Goal: Check status: Check status

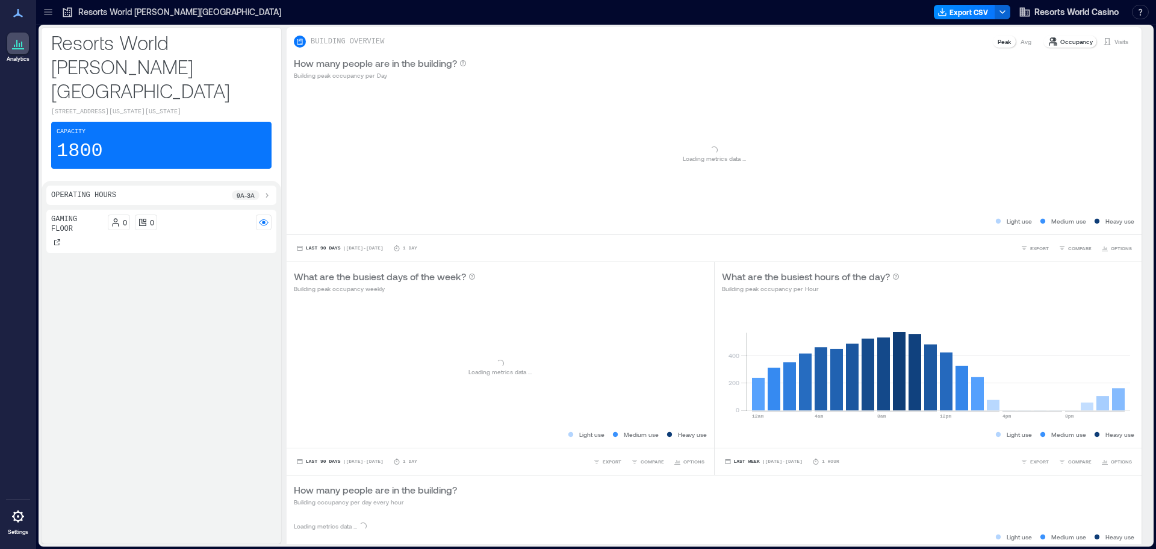
click at [122, 9] on p "Resorts World [PERSON_NAME][GEOGRAPHIC_DATA]" at bounding box center [179, 12] width 203 height 12
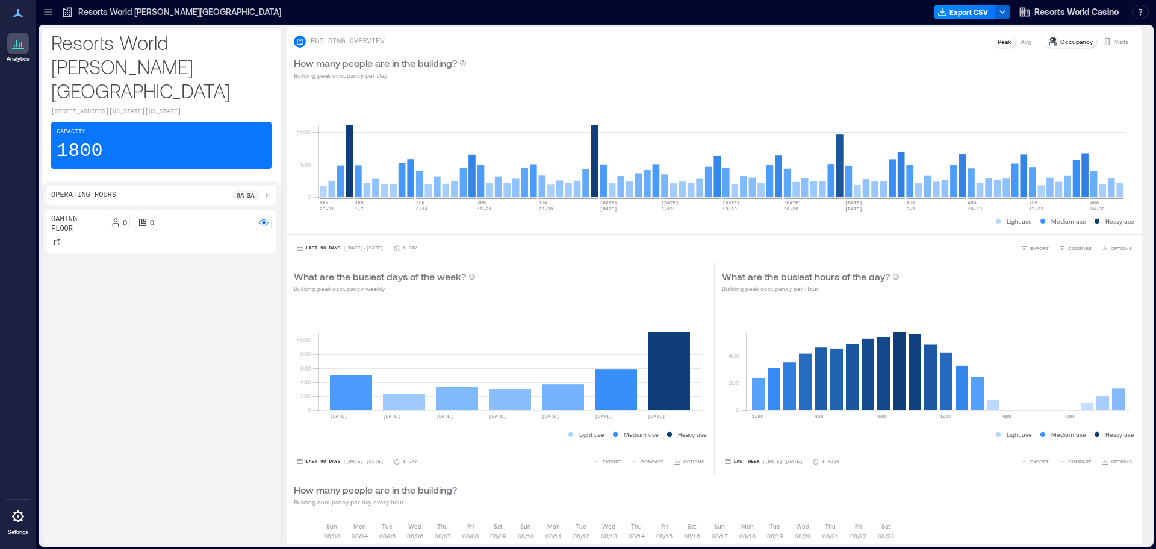
click at [122, 9] on p "Resorts World [PERSON_NAME][GEOGRAPHIC_DATA]" at bounding box center [179, 12] width 203 height 12
click at [1115, 40] on p "Visits" at bounding box center [1122, 42] width 14 height 10
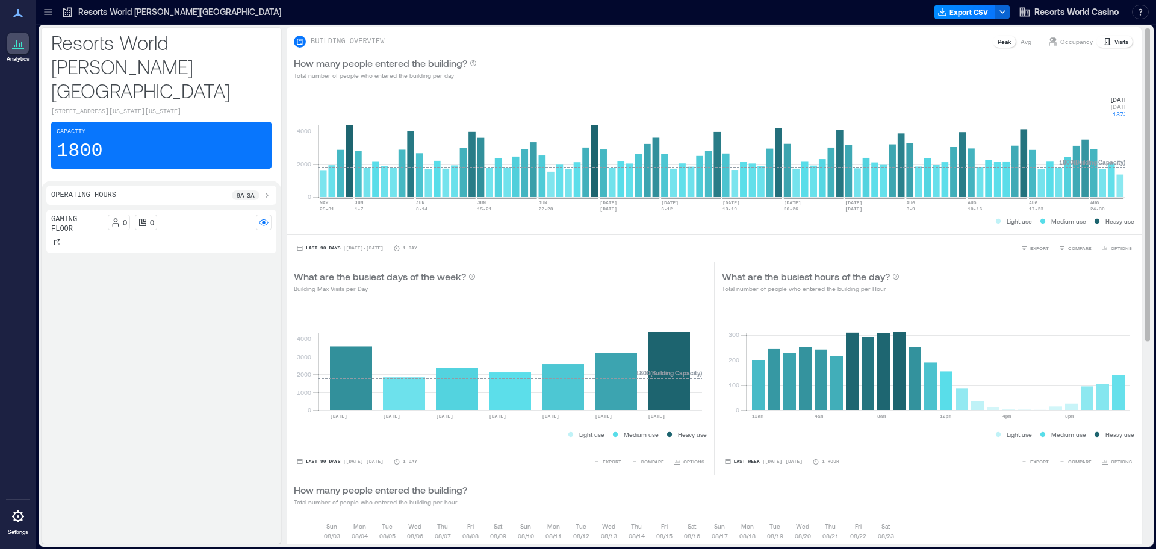
click at [1119, 191] on rect at bounding box center [722, 146] width 808 height 102
drag, startPoint x: 1105, startPoint y: 94, endPoint x: 1125, endPoint y: 115, distance: 29.4
click at [1125, 115] on div "0 2000 4000 [DATE]-[DATE] [DATE]-[DATE] [DATE]-[DATE] [DATE]-[DATE] JUN [DATE]-…" at bounding box center [714, 160] width 855 height 147
copy icon "[DATE] [DATE] 1373"
